Goal: Task Accomplishment & Management: Complete application form

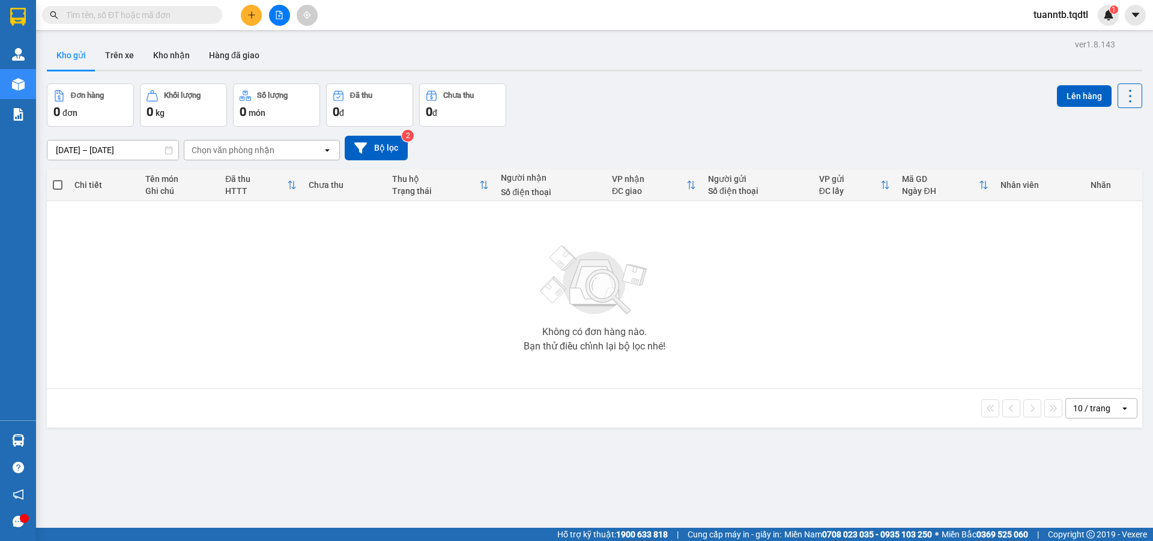
scroll to position [55, 0]
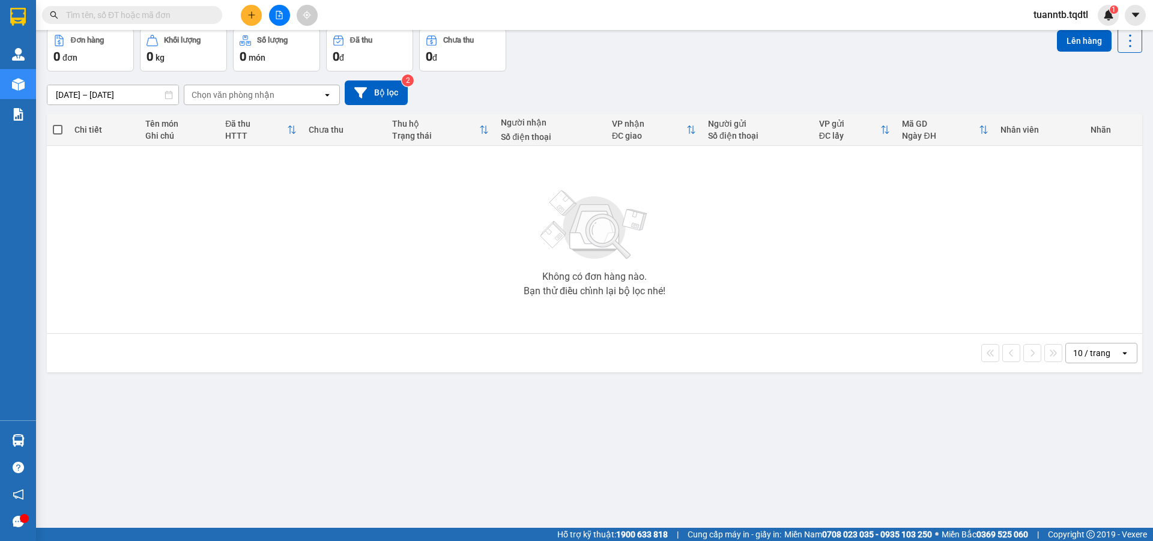
click at [253, 14] on icon "plus" at bounding box center [251, 15] width 8 height 8
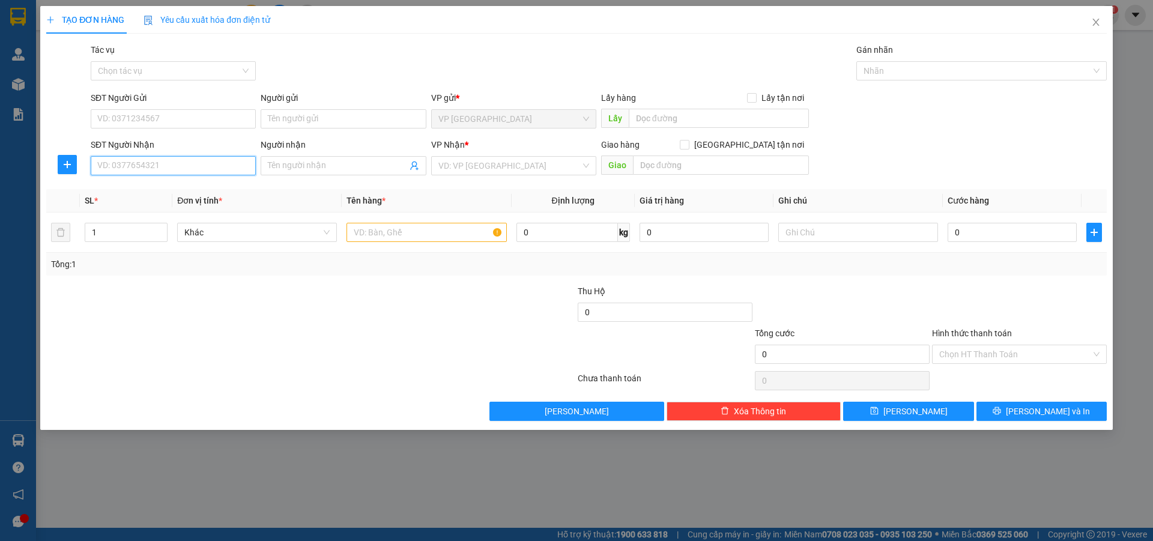
click at [214, 174] on input "SĐT Người Nhận" at bounding box center [173, 165] width 165 height 19
type input "0943746033"
drag, startPoint x: 469, startPoint y: 169, endPoint x: 457, endPoint y: 192, distance: 25.3
click at [470, 170] on input "search" at bounding box center [509, 166] width 142 height 18
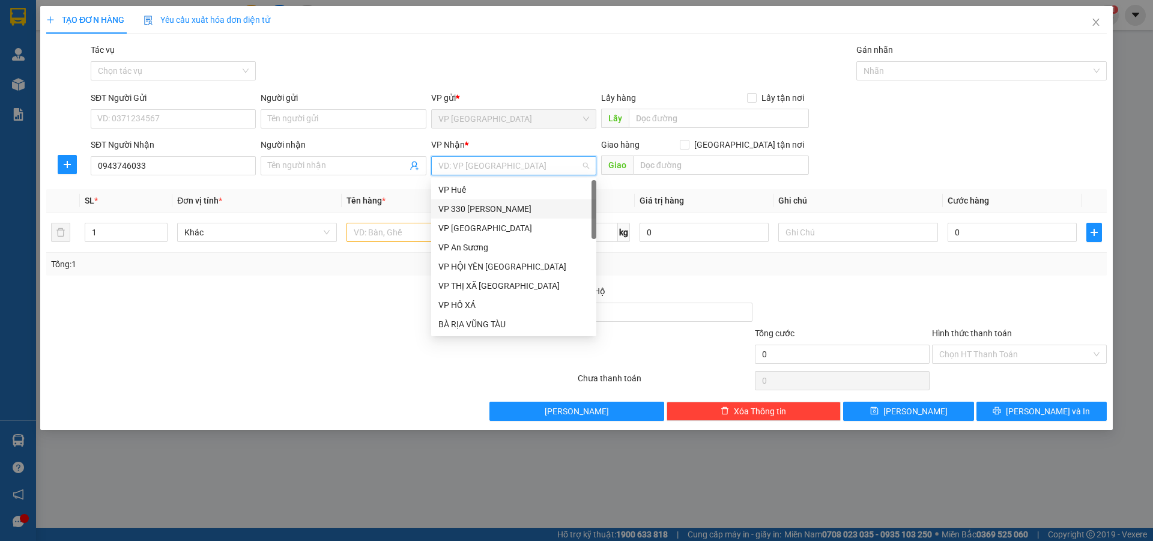
click at [467, 210] on div "VP 330 [PERSON_NAME]" at bounding box center [513, 208] width 151 height 13
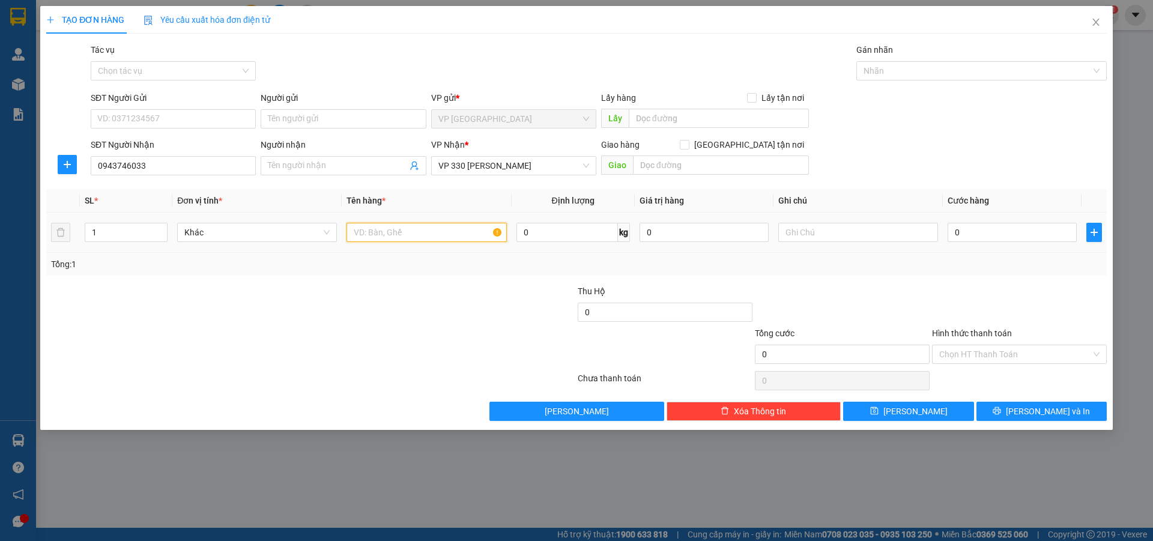
click at [420, 226] on input "text" at bounding box center [427, 232] width 160 height 19
type input "1T XỐP VỪA"
click at [877, 240] on input "text" at bounding box center [858, 232] width 160 height 19
type input "X"
type input "CC"
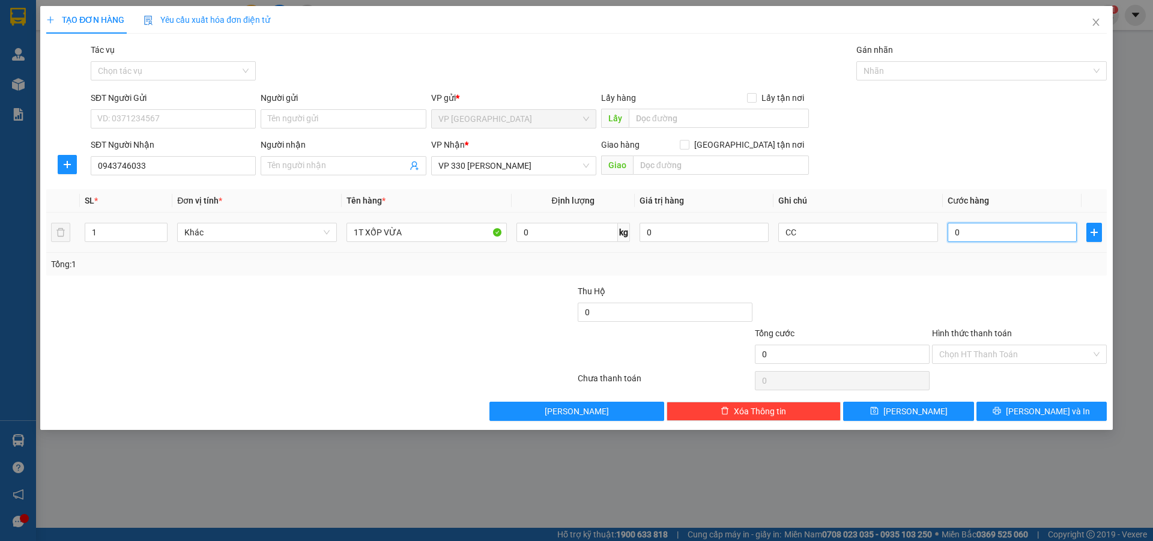
click at [988, 235] on input "0" at bounding box center [1012, 232] width 129 height 19
type input "1"
type input "15"
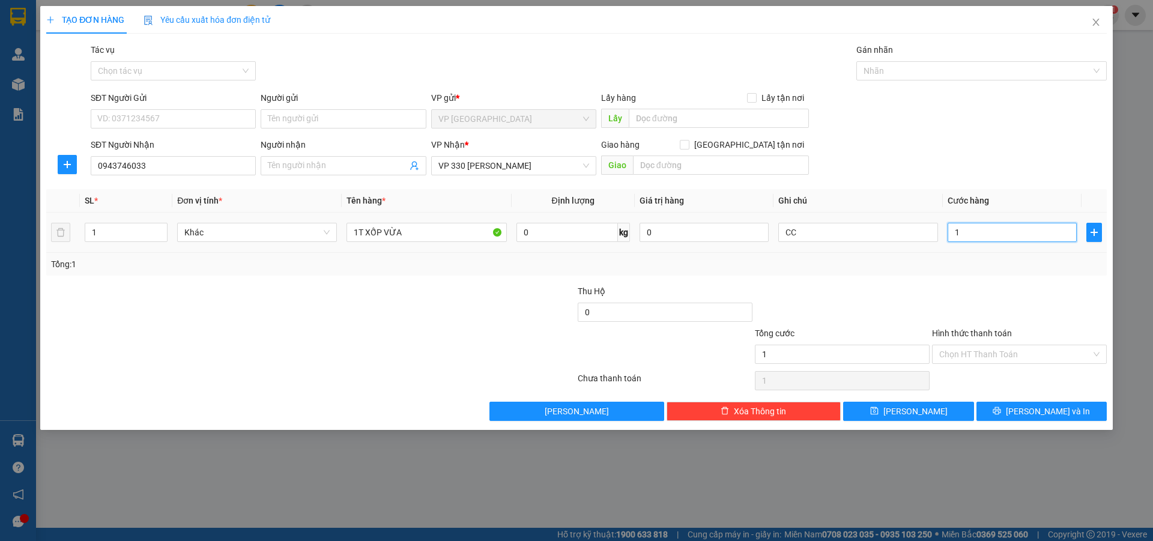
type input "15"
type input "150"
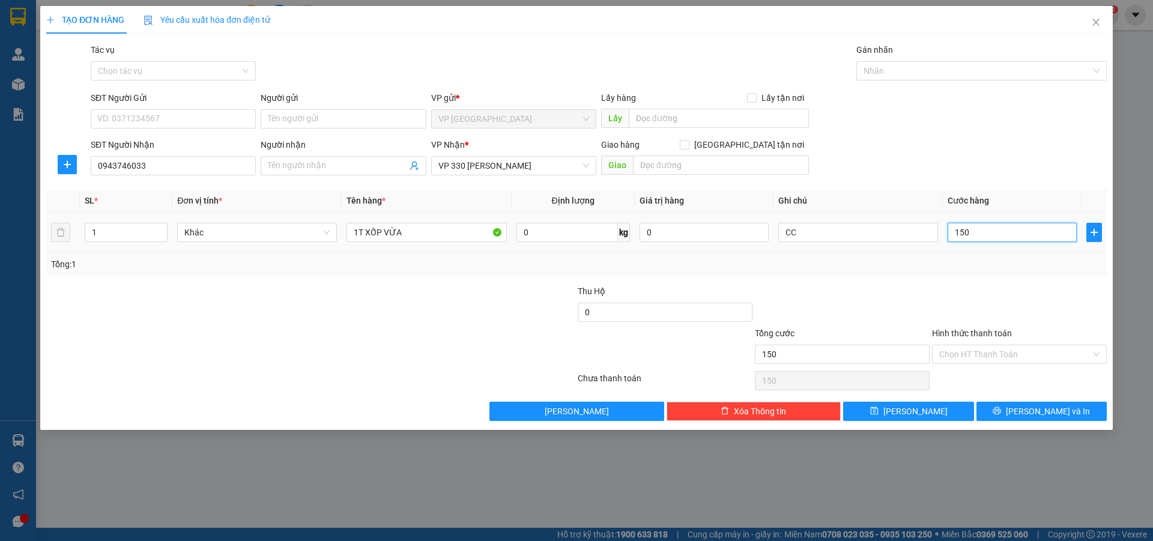
type input "1.500"
type input "15.000"
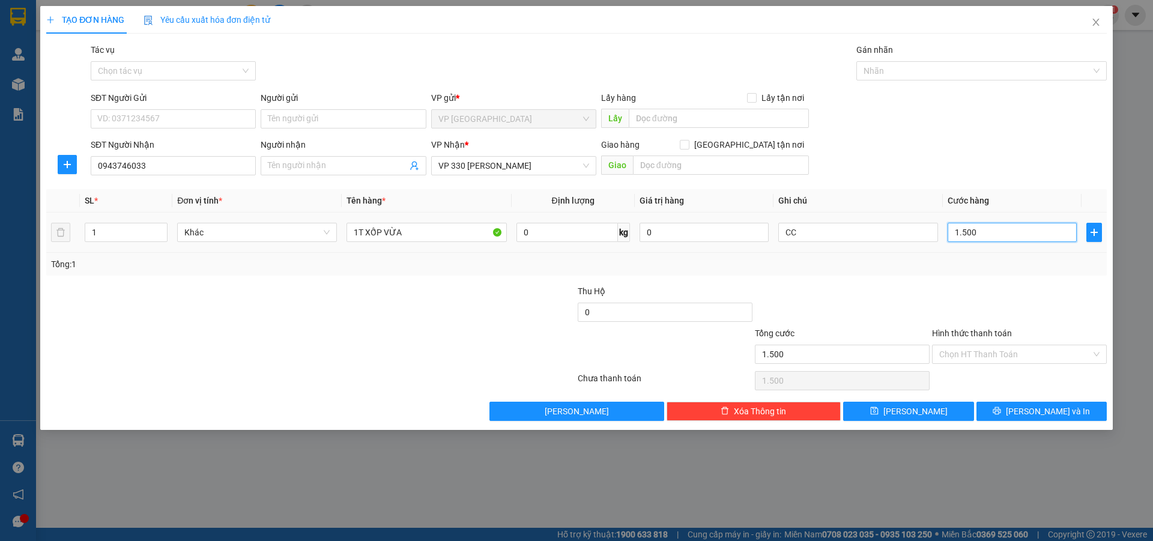
type input "15.000"
type input "150.000"
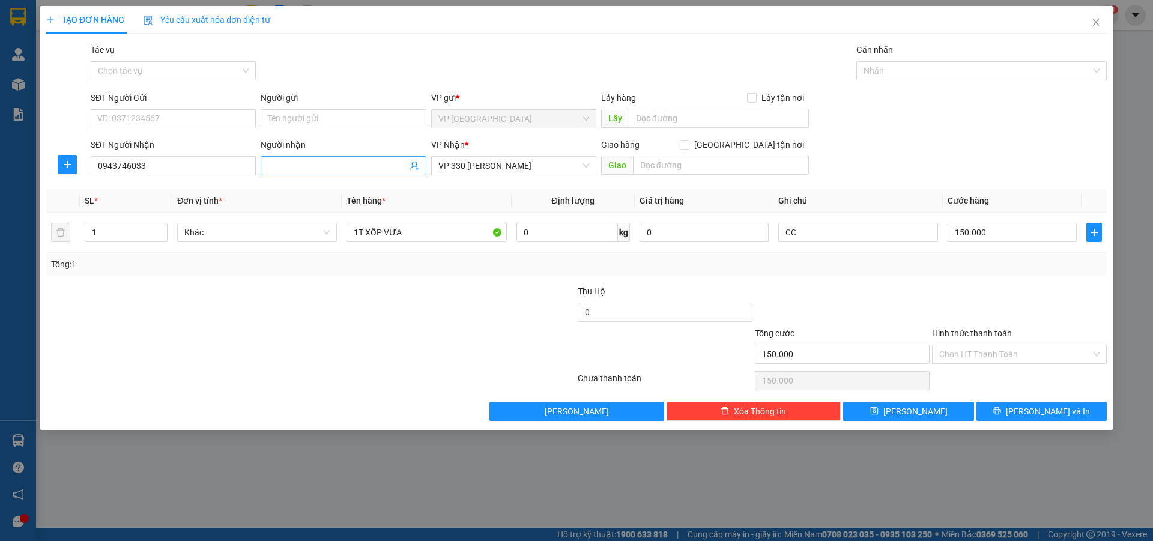
click at [320, 169] on input "Người nhận" at bounding box center [337, 165] width 139 height 13
type input "A.Khải"
click at [950, 411] on button "[PERSON_NAME]" at bounding box center [908, 411] width 130 height 19
type input "0"
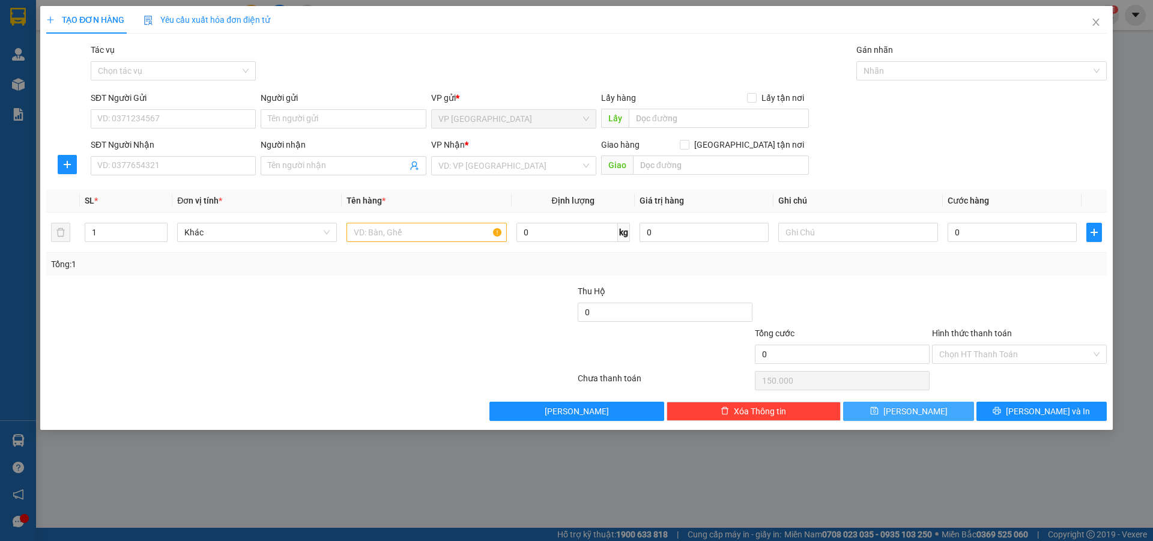
type input "0"
click at [1094, 21] on icon "close" at bounding box center [1095, 22] width 7 height 7
